Goal: Contribute content: Contribute content

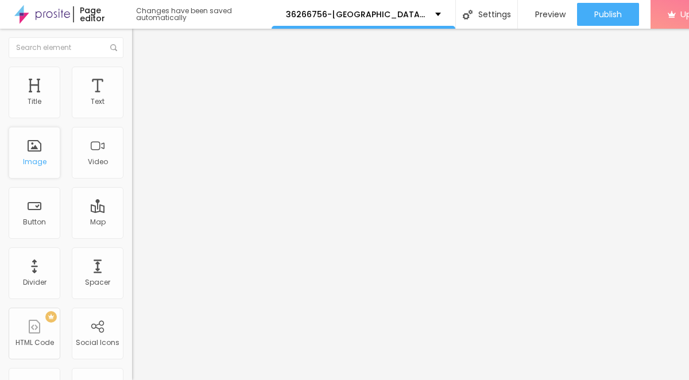
scroll to position [0, 1]
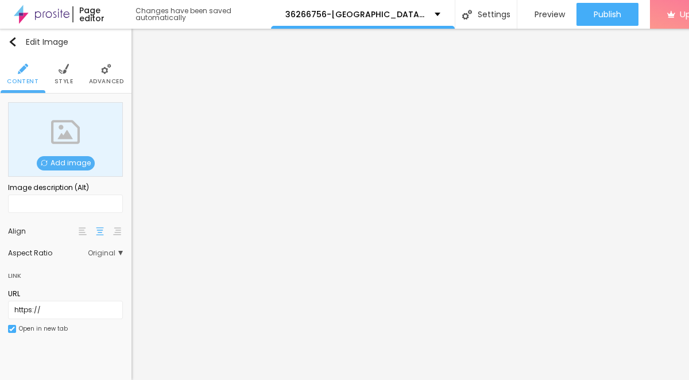
click at [53, 163] on span "Add image" at bounding box center [66, 163] width 58 height 14
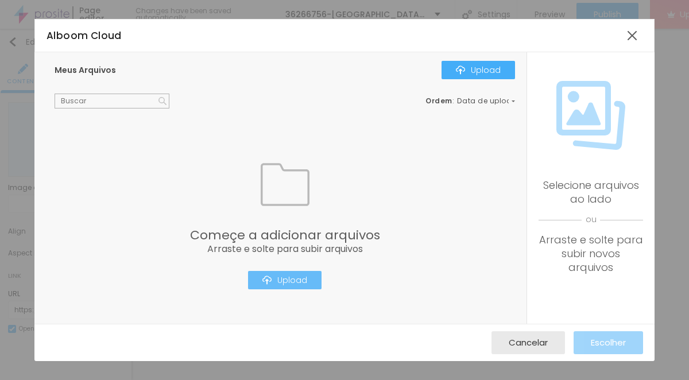
click at [291, 276] on div "Upload" at bounding box center [285, 280] width 45 height 9
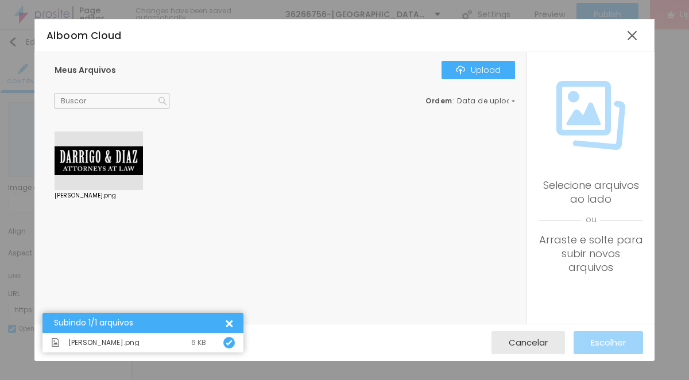
click at [125, 159] on div at bounding box center [99, 161] width 88 height 59
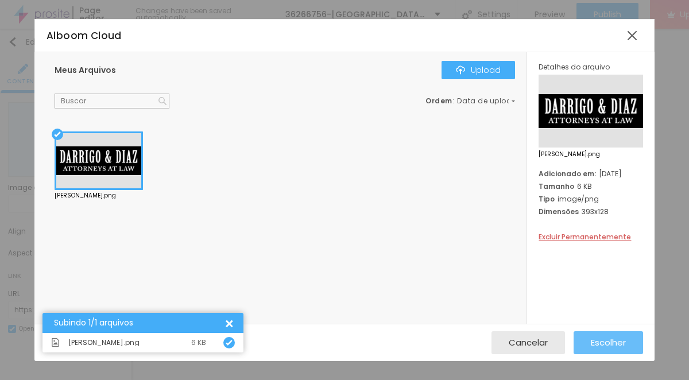
click at [605, 348] on span "Escolher" at bounding box center [608, 343] width 35 height 10
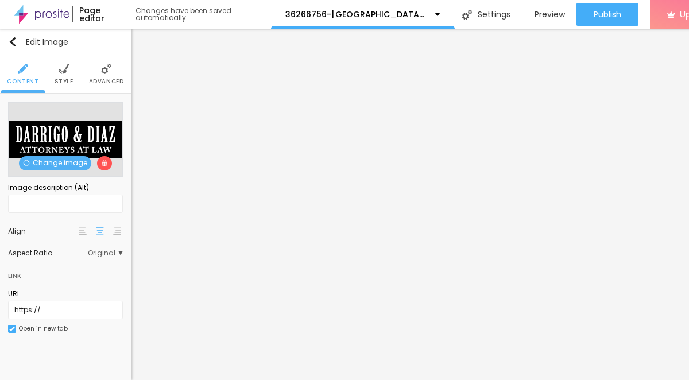
click at [67, 79] on span "Style" at bounding box center [64, 82] width 19 height 6
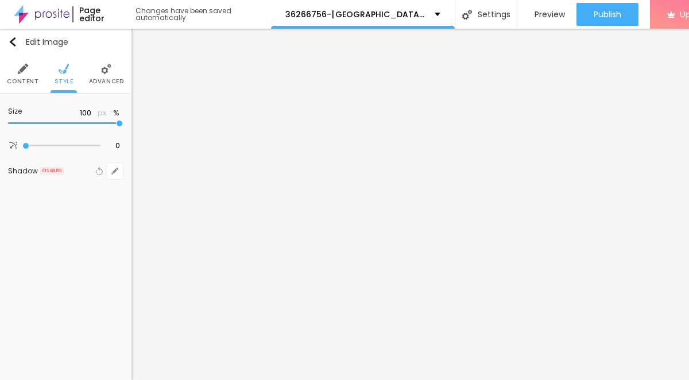
click at [114, 83] on span "Advanced" at bounding box center [106, 82] width 35 height 6
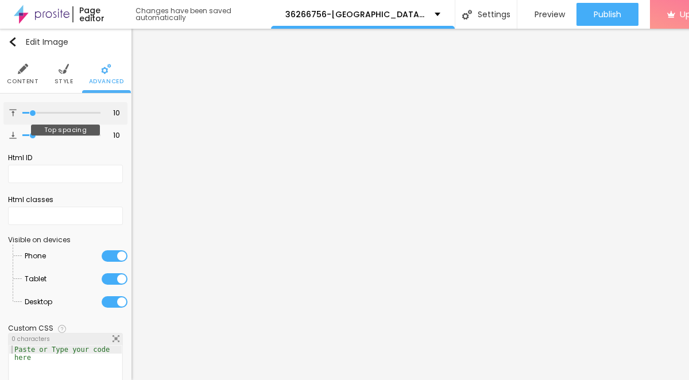
type input "9"
type input "8"
type input "6"
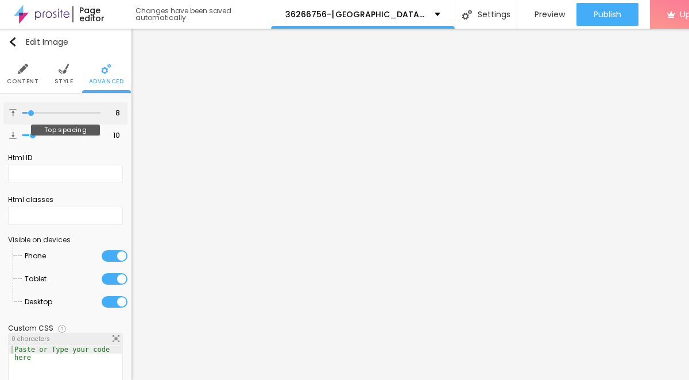
type input "6"
type input "5"
type input "0"
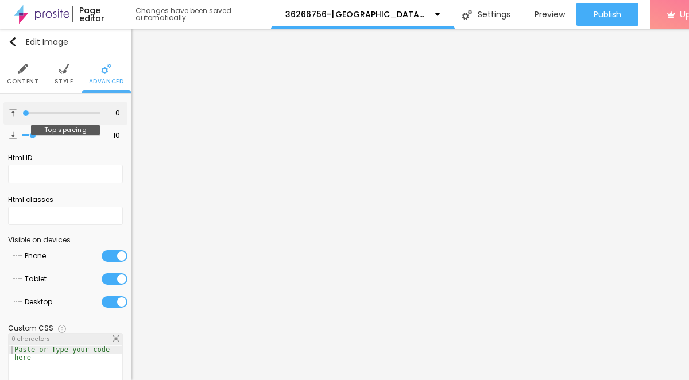
drag, startPoint x: 32, startPoint y: 114, endPoint x: 16, endPoint y: 114, distance: 15.5
type input "0"
click at [22, 114] on input "range" at bounding box center [61, 113] width 78 height 6
click at [52, 86] on ul "Content Style Advanced" at bounding box center [65, 74] width 132 height 38
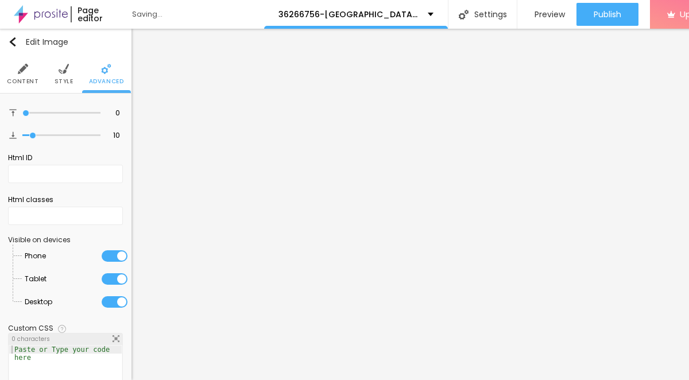
click at [65, 79] on span "Style" at bounding box center [64, 82] width 19 height 6
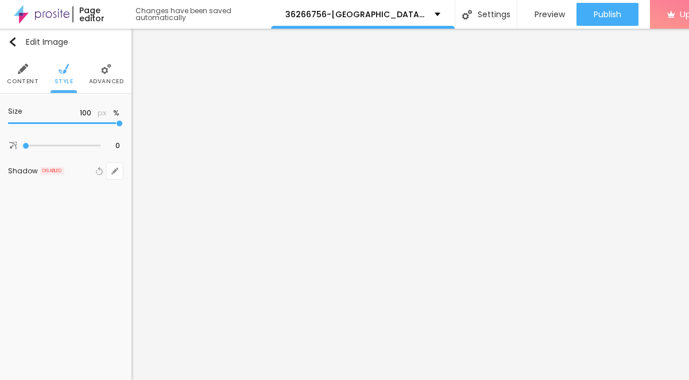
type input "85"
type input "65"
type input "50"
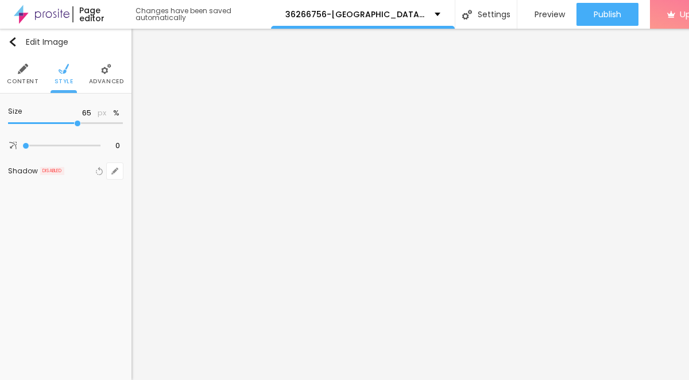
type input "50"
type input "35"
type input "25"
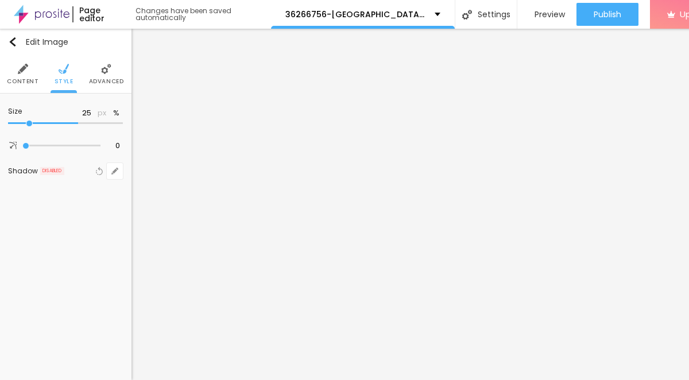
type input "15"
type input "10"
drag, startPoint x: 118, startPoint y: 123, endPoint x: -33, endPoint y: 119, distance: 151.2
type input "10"
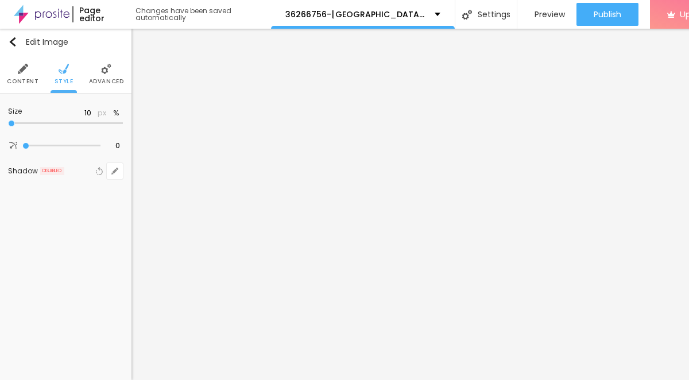
click at [8, 121] on input "range" at bounding box center [65, 124] width 115 height 6
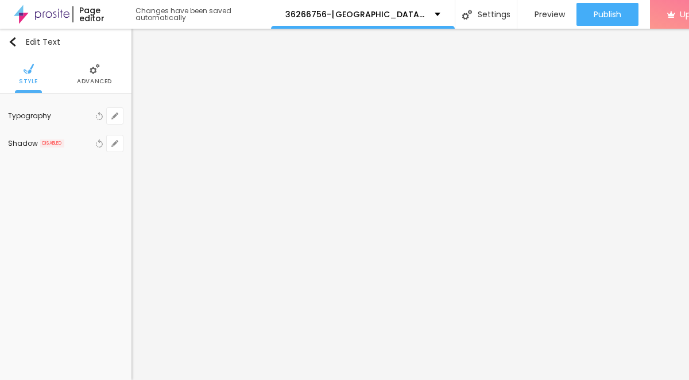
click at [88, 84] on span "Advanced" at bounding box center [94, 82] width 35 height 6
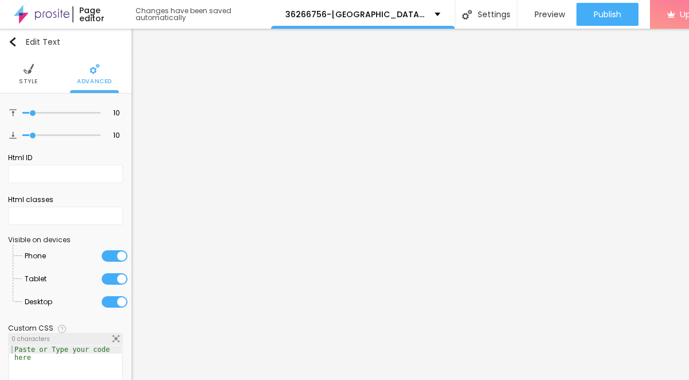
click at [29, 81] on span "Style" at bounding box center [28, 82] width 19 height 6
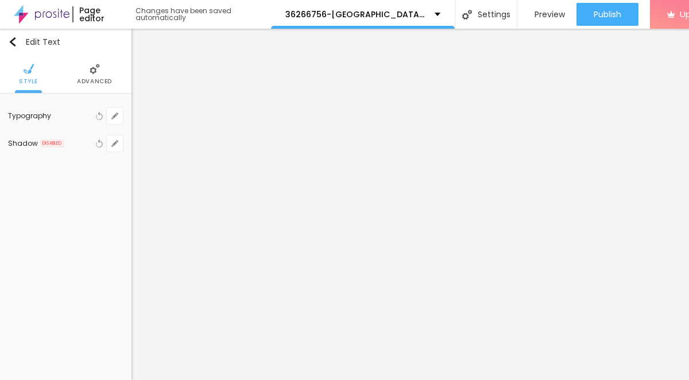
click at [64, 117] on div "Typography" at bounding box center [50, 116] width 85 height 7
click at [90, 116] on div "Typography" at bounding box center [50, 116] width 85 height 7
click at [111, 115] on icon "button" at bounding box center [114, 116] width 7 height 7
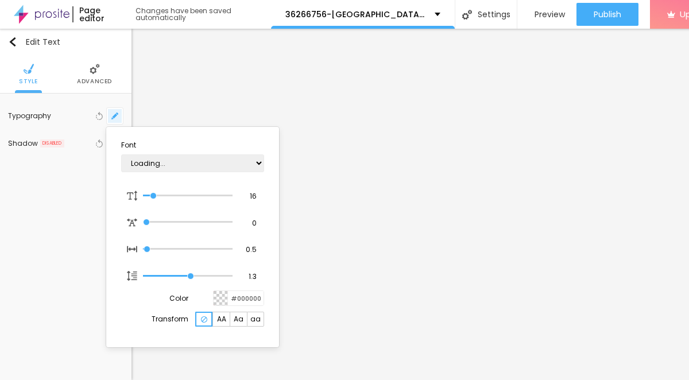
type input "1"
click at [35, 111] on div at bounding box center [344, 190] width 689 height 380
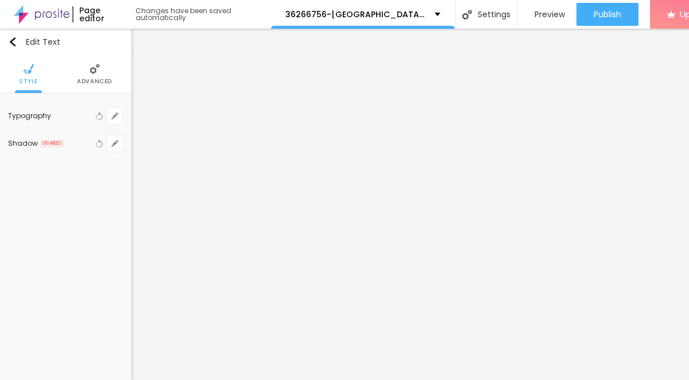
click at [34, 117] on div "Typography" at bounding box center [50, 116] width 85 height 7
click at [87, 80] on span "Advanced" at bounding box center [94, 82] width 35 height 6
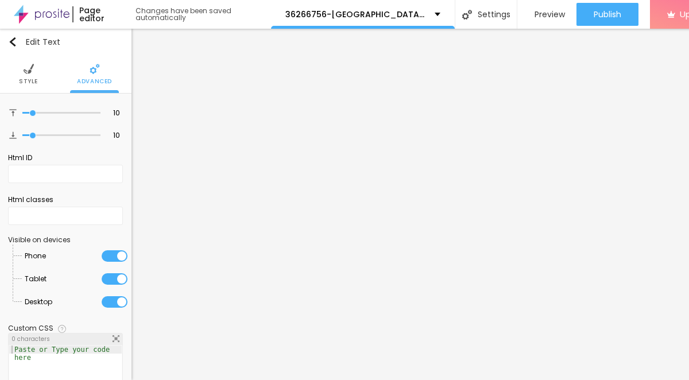
click at [27, 82] on span "Style" at bounding box center [28, 82] width 19 height 6
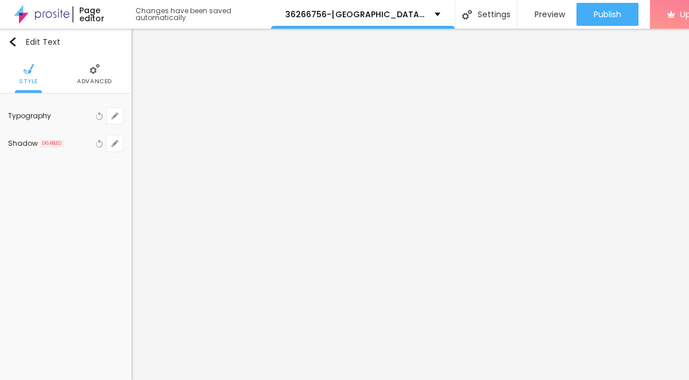
click at [38, 117] on div "Typography" at bounding box center [50, 116] width 85 height 7
click at [98, 117] on icon "button" at bounding box center [99, 116] width 8 height 8
click at [115, 118] on icon "button" at bounding box center [114, 116] width 7 height 7
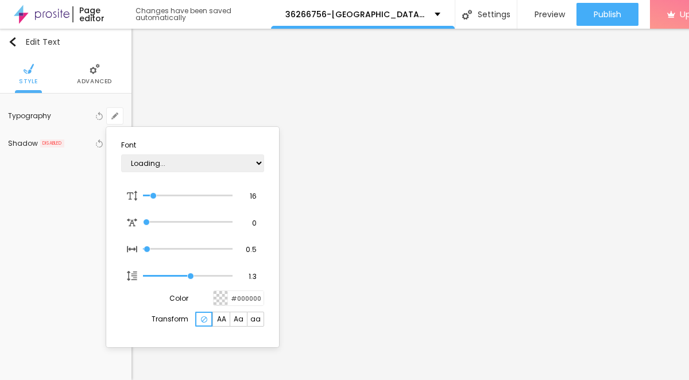
type input "1"
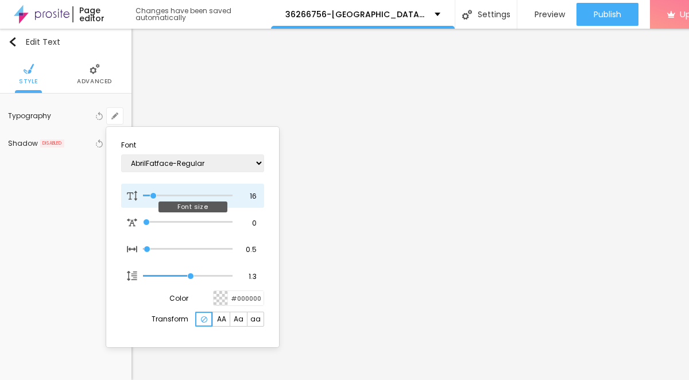
type input "18"
type input "1"
type input "22"
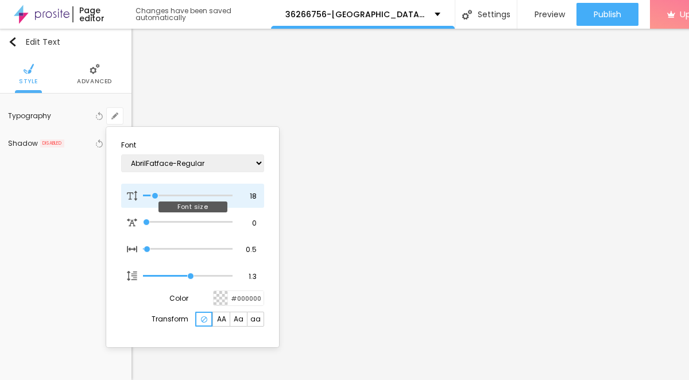
type input "1"
type input "23"
type input "1"
type input "24"
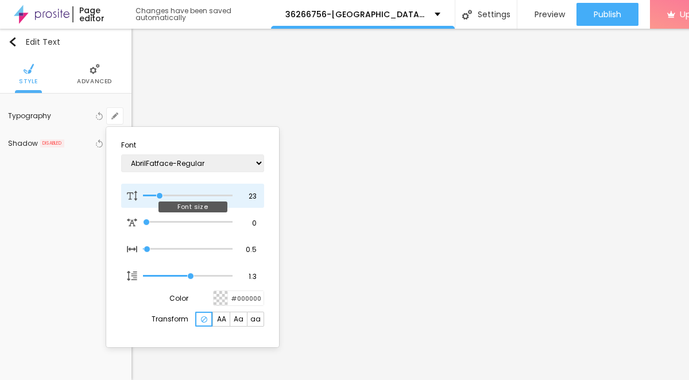
type input "24"
type input "1"
type input "25"
type input "1"
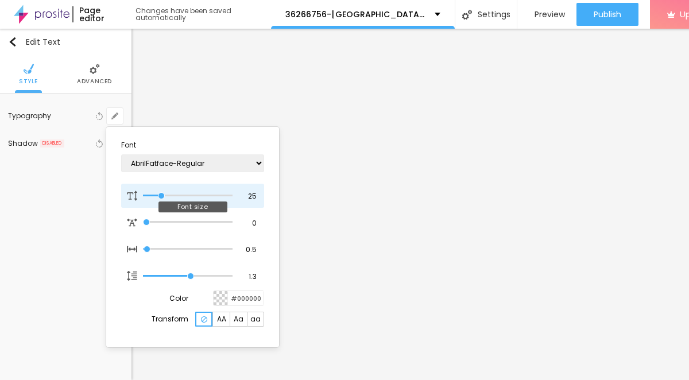
type input "26"
type input "1"
drag, startPoint x: 153, startPoint y: 194, endPoint x: 163, endPoint y: 194, distance: 9.2
click at [163, 194] on input "range" at bounding box center [188, 196] width 90 height 6
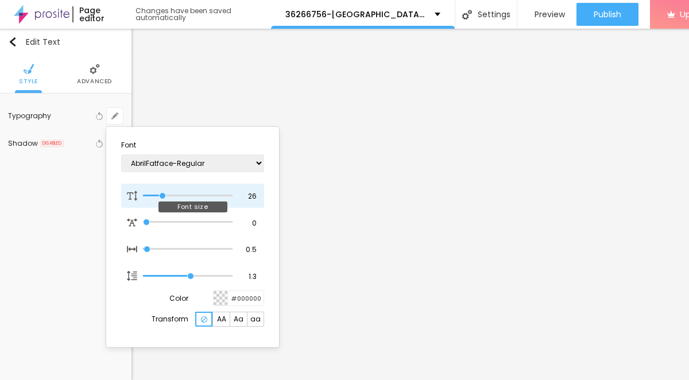
type input "25"
type input "1"
type input "24"
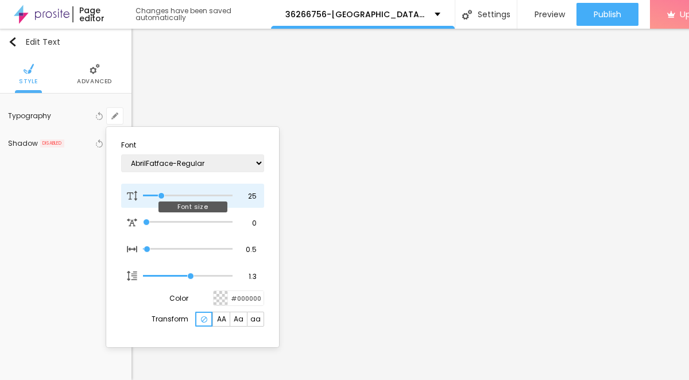
type input "1"
type input "23"
type input "1"
type input "24"
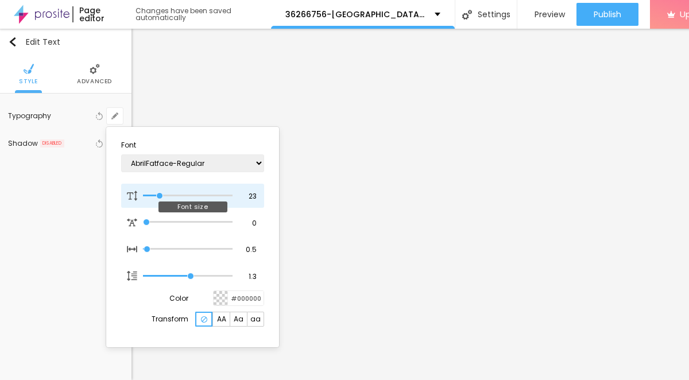
type input "24"
type input "1"
type input "25"
type input "1"
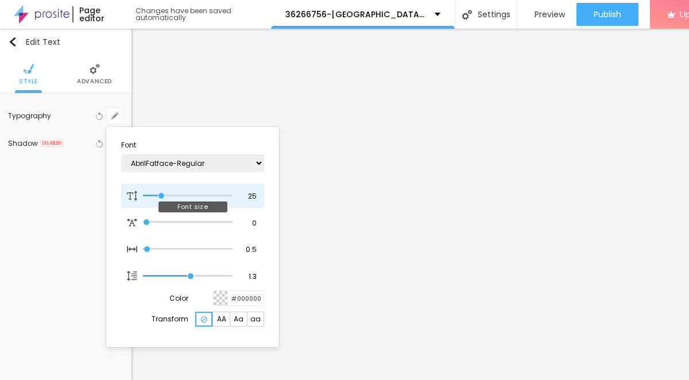
type input "25"
click at [162, 195] on input "range" at bounding box center [188, 196] width 90 height 6
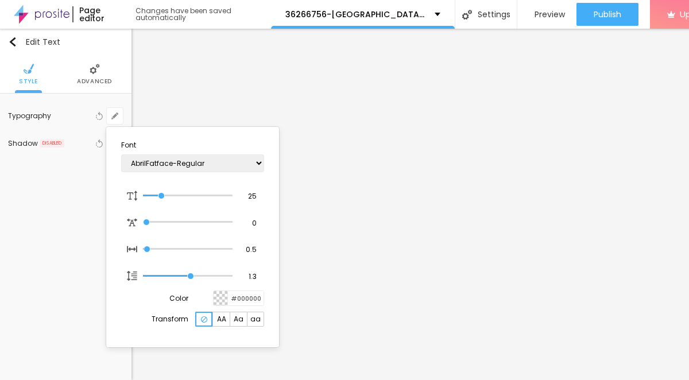
click at [417, 168] on div at bounding box center [344, 190] width 689 height 380
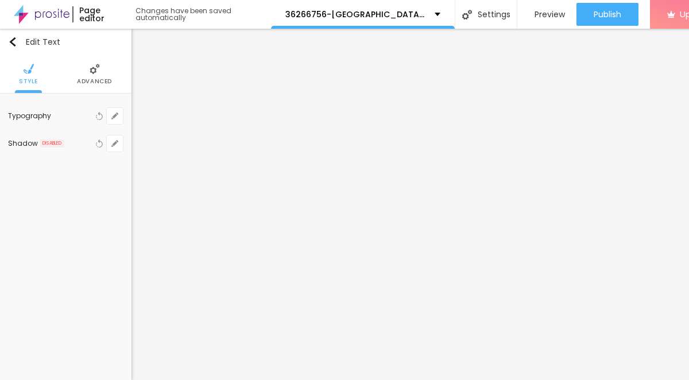
click at [93, 56] on li "Advanced" at bounding box center [94, 74] width 35 height 38
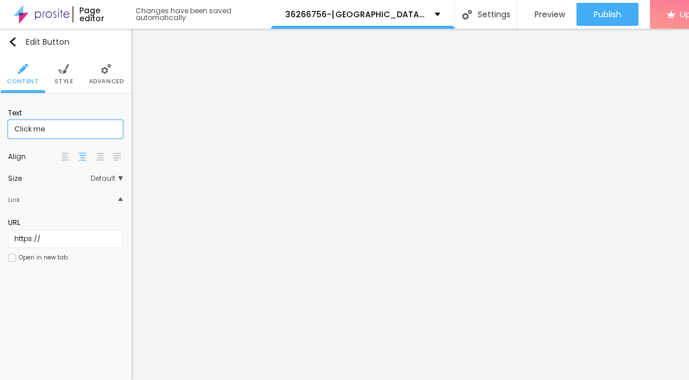
drag, startPoint x: 83, startPoint y: 129, endPoint x: 14, endPoint y: 126, distance: 68.4
click at [14, 126] on input "Click me" at bounding box center [65, 129] width 115 height 18
paste input "→ VIEW DOCUMENT HERE"
type input "→ VIEW DOCUMENT HERE"
click at [78, 236] on input "https://" at bounding box center [65, 239] width 115 height 18
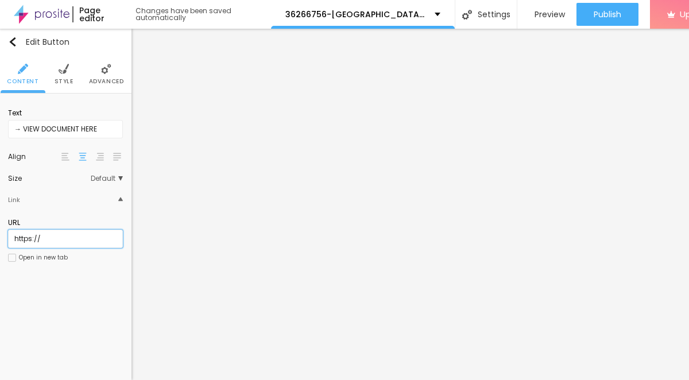
paste input "[DOMAIN_NAME]"
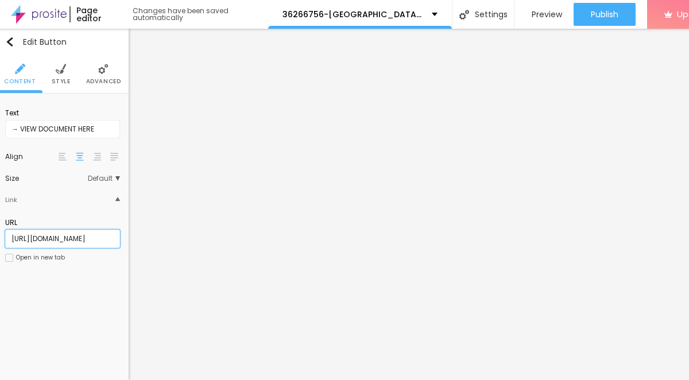
scroll to position [0, 4]
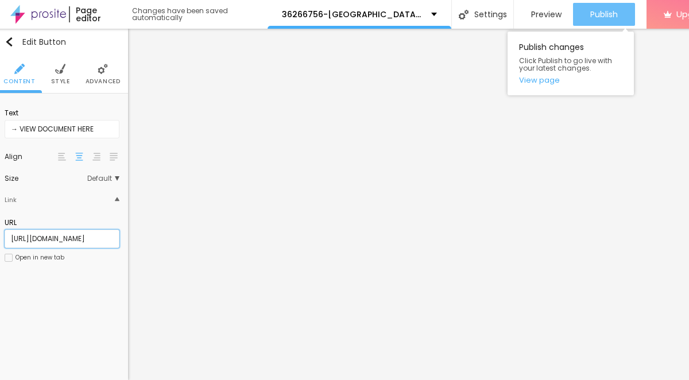
type input "[URL][DOMAIN_NAME]"
click at [603, 21] on div "Publish" at bounding box center [605, 14] width 28 height 23
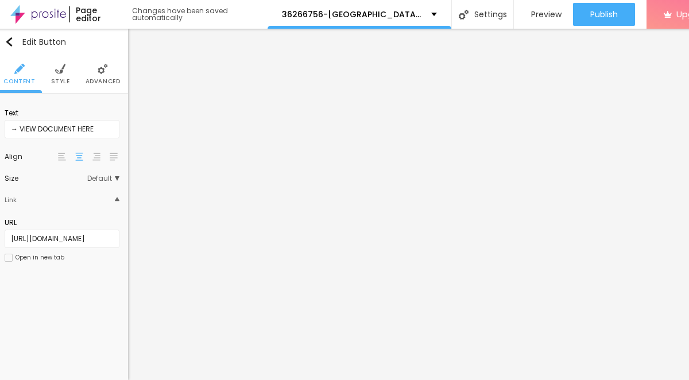
click at [58, 80] on span "Style" at bounding box center [60, 82] width 19 height 6
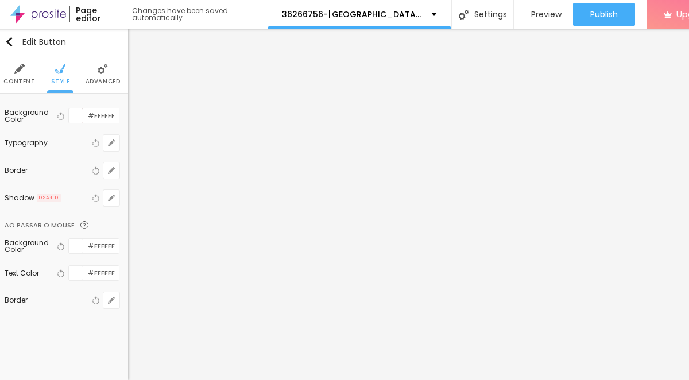
click at [58, 143] on div "Typography" at bounding box center [47, 143] width 85 height 7
click at [113, 138] on button "button" at bounding box center [111, 143] width 16 height 16
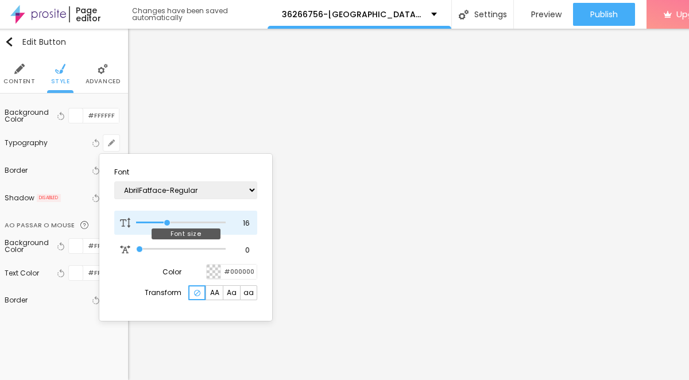
type input "17"
type input "18"
type input "19"
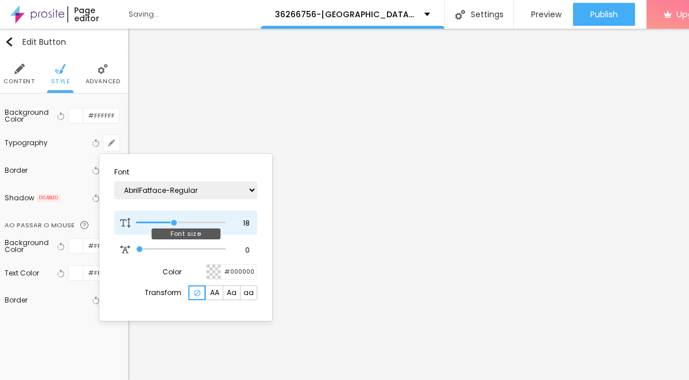
type input "19"
type input "20"
type input "21"
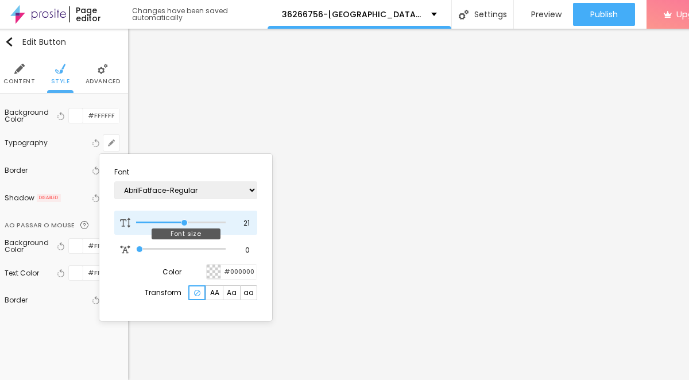
type input "20"
type input "21"
type input "22"
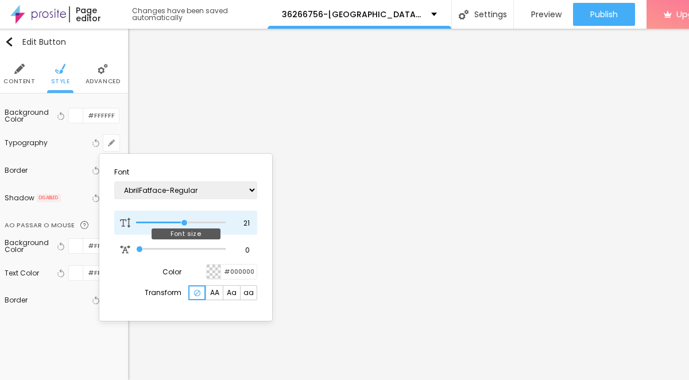
type input "22"
drag, startPoint x: 168, startPoint y: 224, endPoint x: 187, endPoint y: 228, distance: 19.3
click at [187, 227] on div at bounding box center [181, 222] width 90 height 11
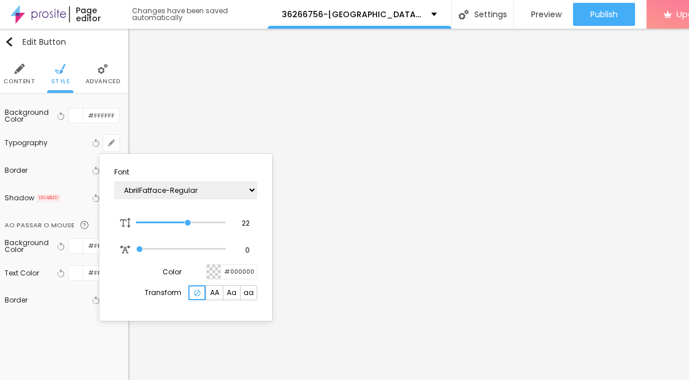
click at [605, 12] on div at bounding box center [344, 190] width 689 height 380
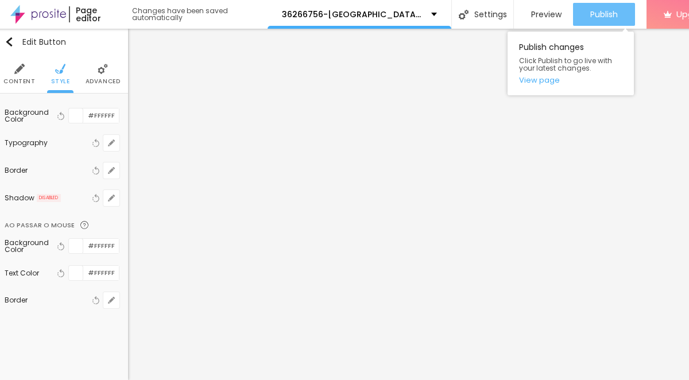
click at [607, 11] on span "Publish" at bounding box center [605, 14] width 28 height 9
